Goal: Task Accomplishment & Management: Use online tool/utility

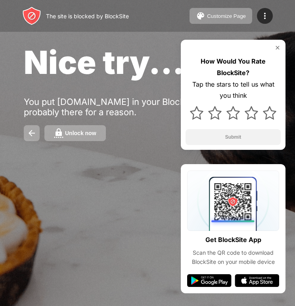
click at [268, 120] on div at bounding box center [233, 112] width 95 height 23
click at [269, 111] on img at bounding box center [269, 112] width 13 height 13
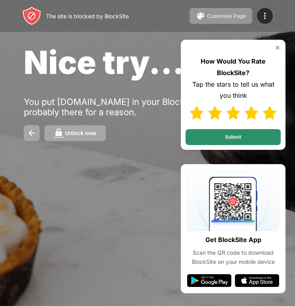
click at [256, 135] on button "Submit" at bounding box center [233, 137] width 95 height 16
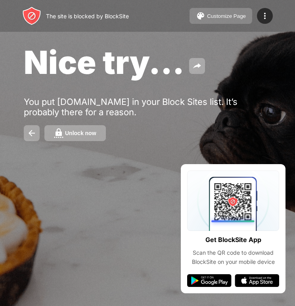
click at [220, 13] on div "Customize Page" at bounding box center [226, 16] width 39 height 6
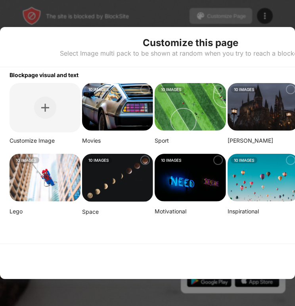
click at [267, 97] on img at bounding box center [263, 107] width 71 height 48
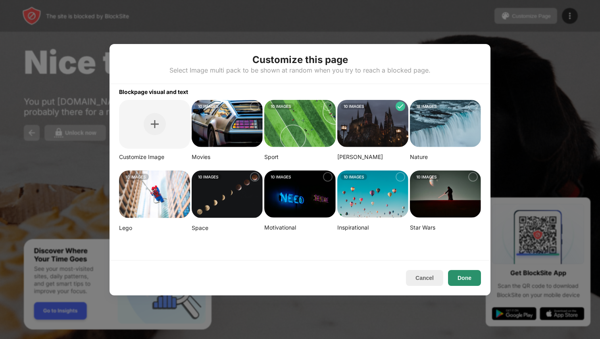
click at [295, 278] on button "Done" at bounding box center [464, 278] width 33 height 16
